Goal: Find specific page/section: Locate a particular part of the current website

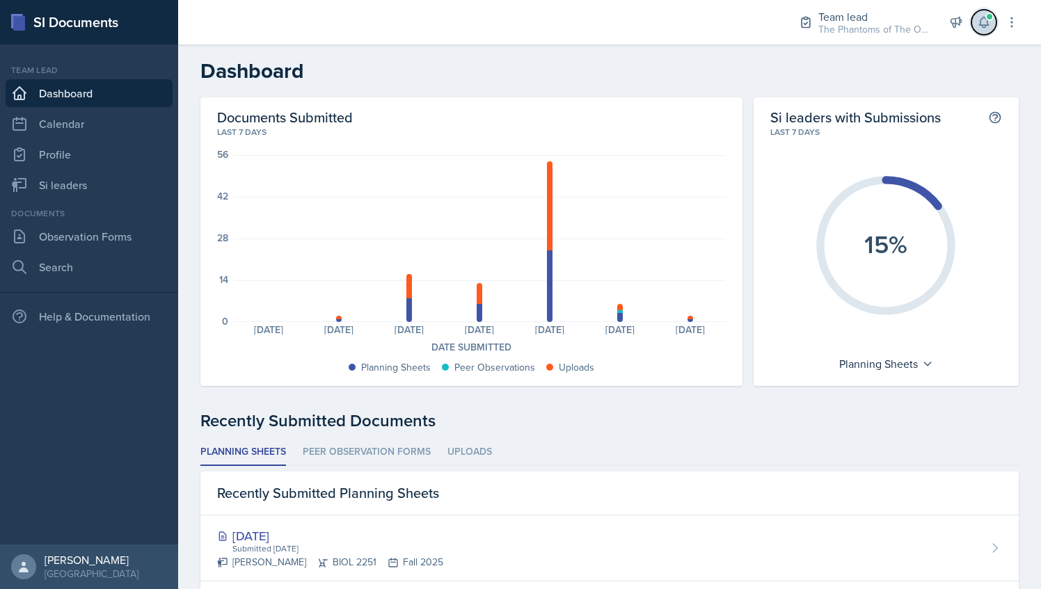
click at [990, 13] on span at bounding box center [989, 17] width 8 height 8
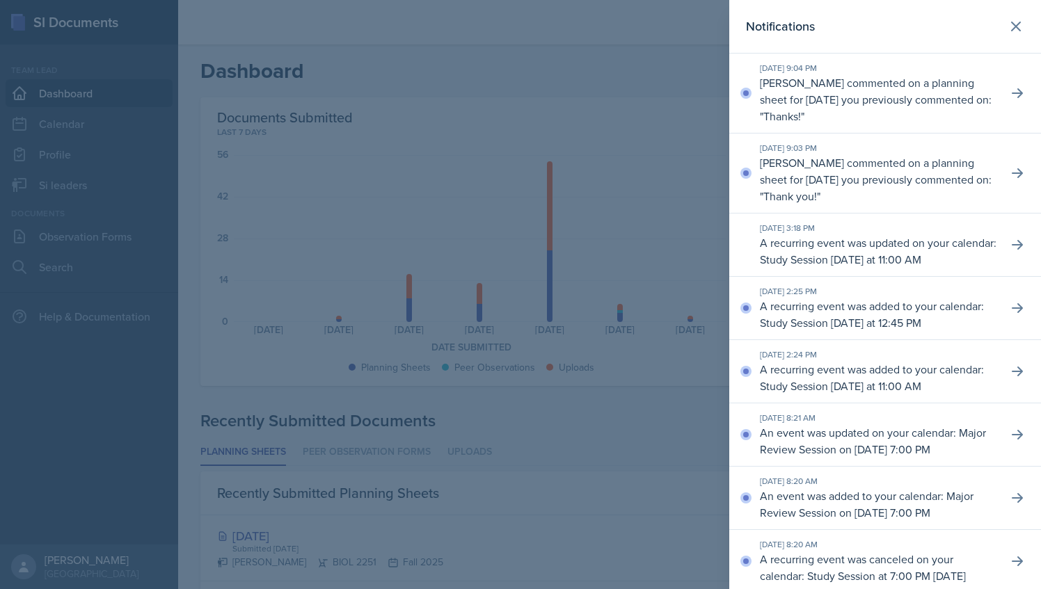
click at [632, 82] on div at bounding box center [520, 294] width 1041 height 589
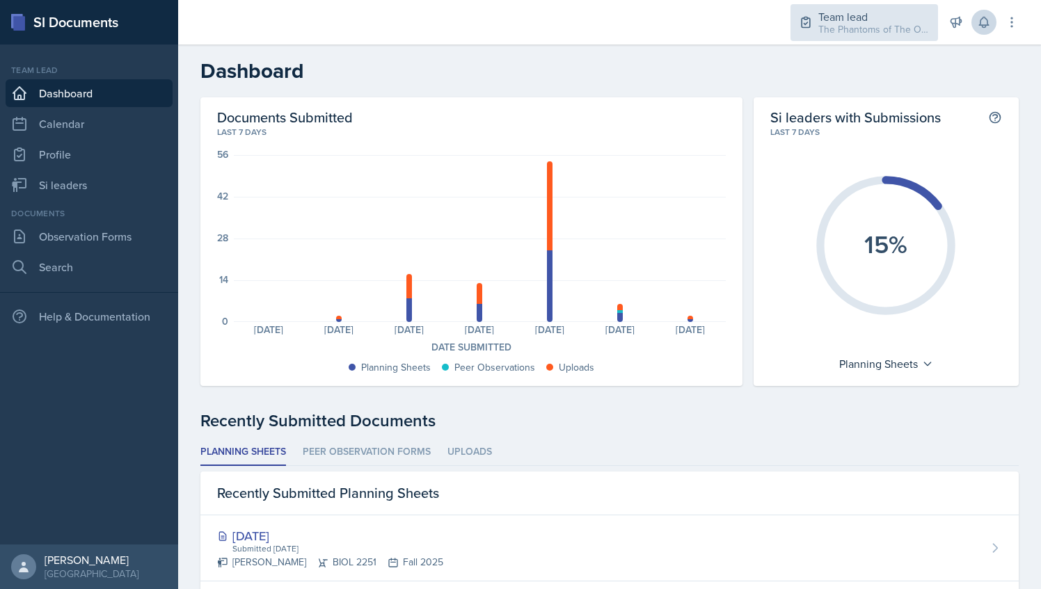
click at [902, 31] on div "The Phantoms of The Opera / Fall 2025" at bounding box center [873, 29] width 111 height 15
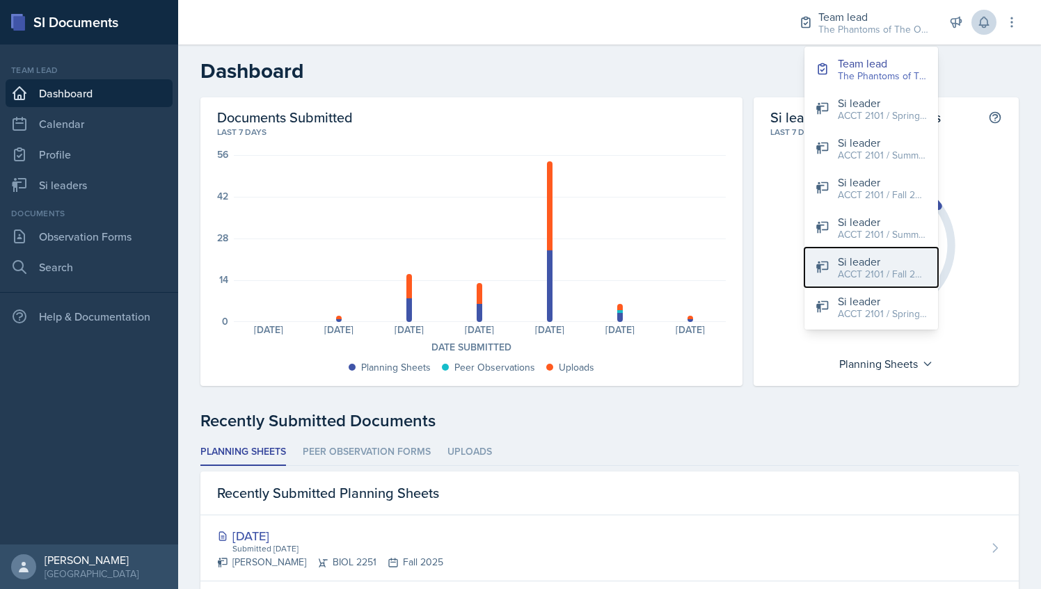
click at [856, 261] on div "Si leader" at bounding box center [882, 261] width 89 height 17
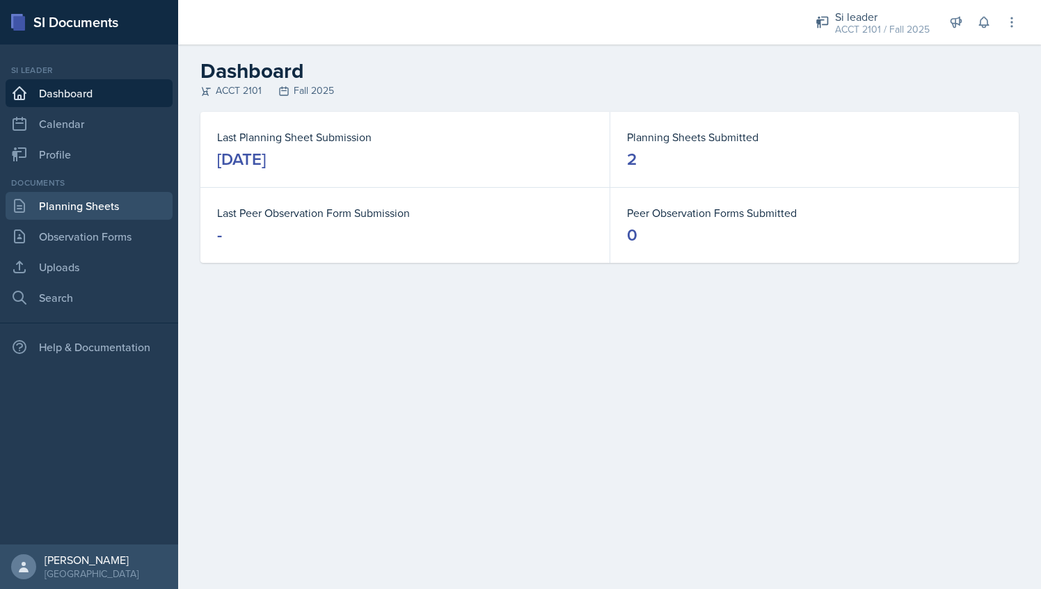
click at [96, 204] on link "Planning Sheets" at bounding box center [89, 206] width 167 height 28
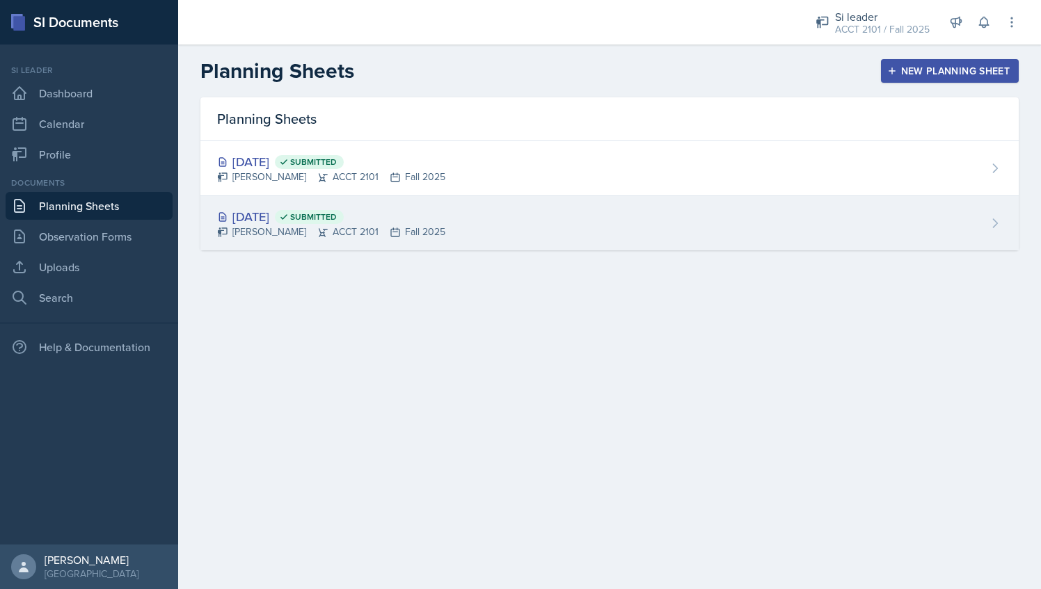
click at [410, 238] on div "[PERSON_NAME] ACCT 2101 Fall 2025" at bounding box center [331, 232] width 228 height 15
